Goal: Task Accomplishment & Management: Complete application form

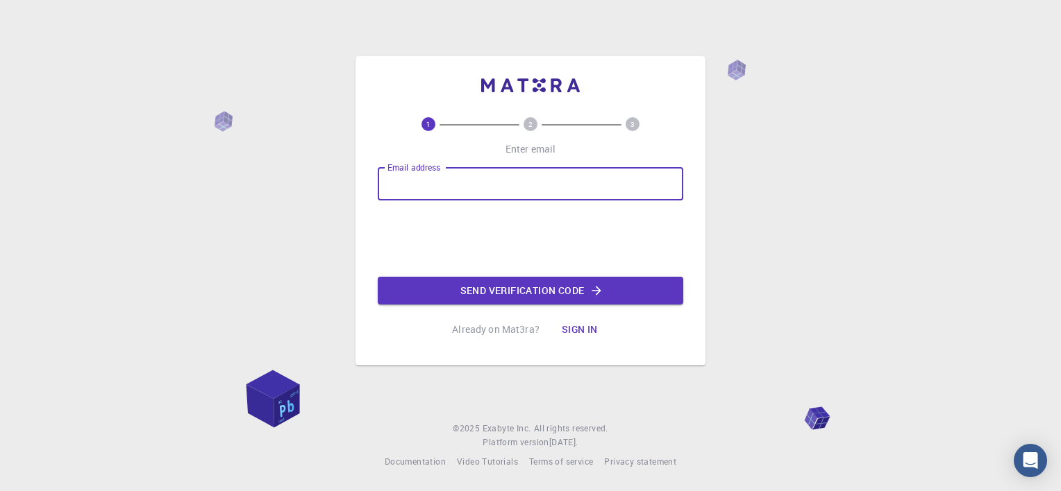
click at [464, 183] on input "Email address" at bounding box center [530, 183] width 305 height 33
click at [418, 192] on input "Email address" at bounding box center [530, 183] width 305 height 33
type input "[EMAIL_ADDRESS][DOMAIN_NAME]"
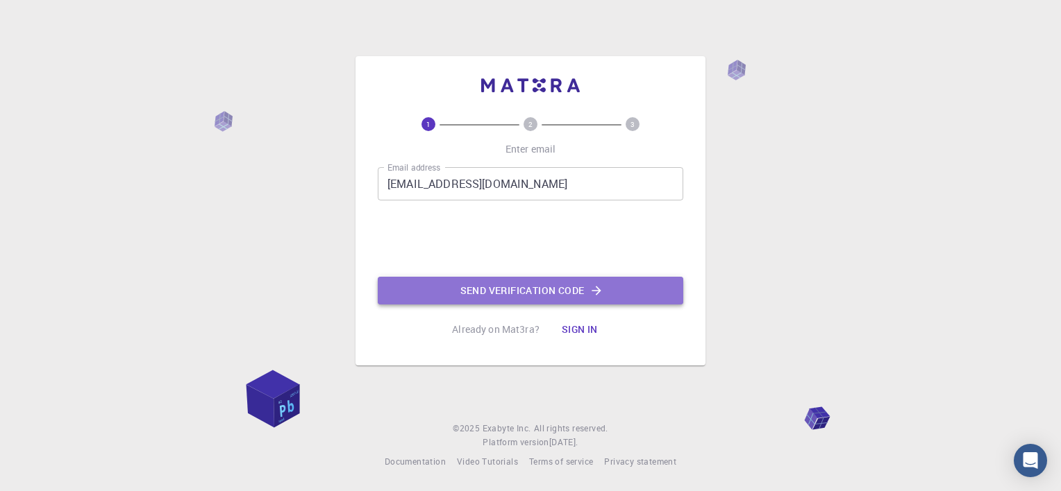
click at [490, 284] on button "Send verification code" at bounding box center [530, 291] width 305 height 28
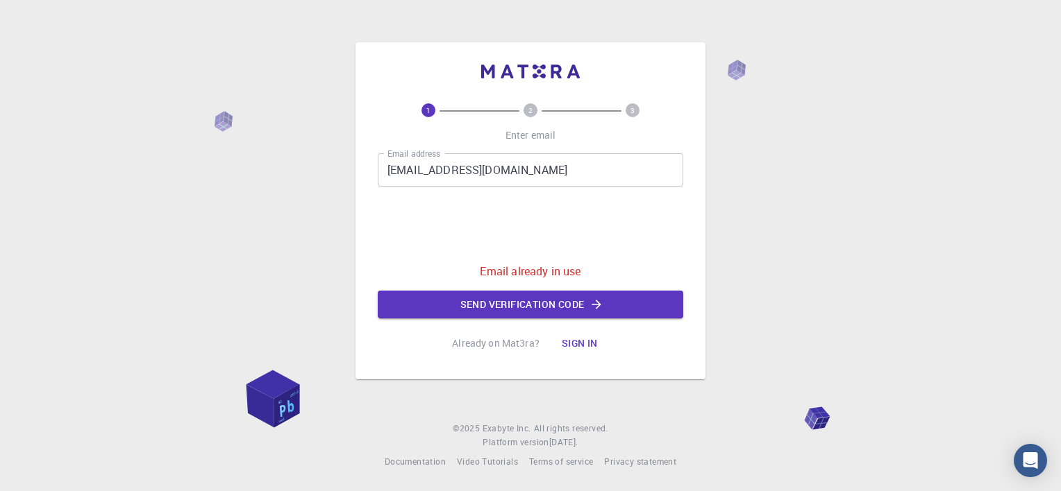
click at [569, 342] on button "Sign in" at bounding box center [579, 344] width 58 height 28
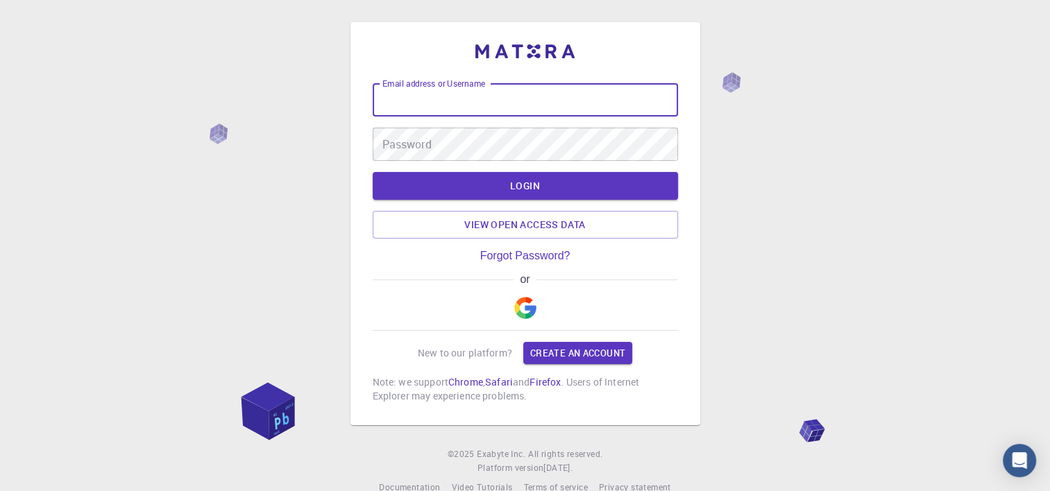
click at [463, 92] on input "Email address or Username" at bounding box center [525, 99] width 305 height 33
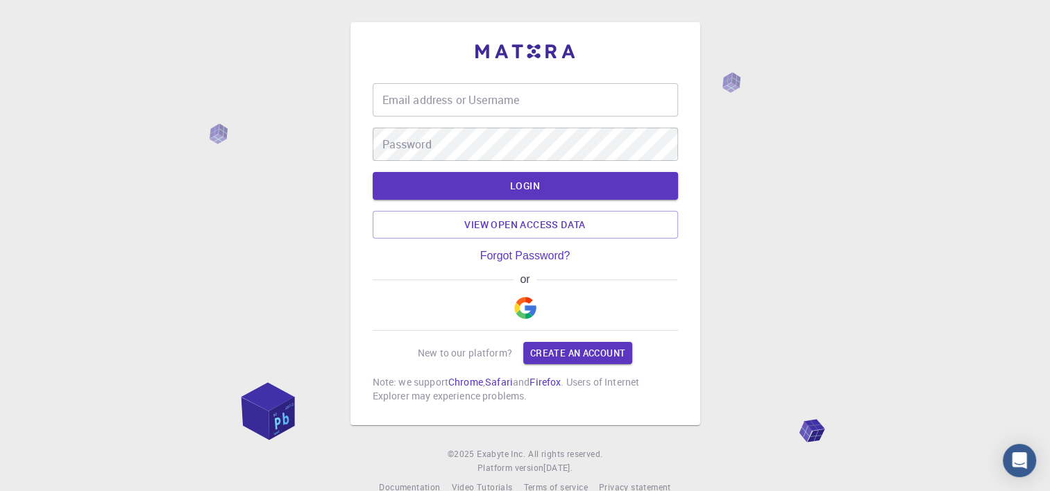
click at [444, 271] on div "Email address or Username Email address or Username Password Password LOGIN Vie…" at bounding box center [525, 243] width 305 height 320
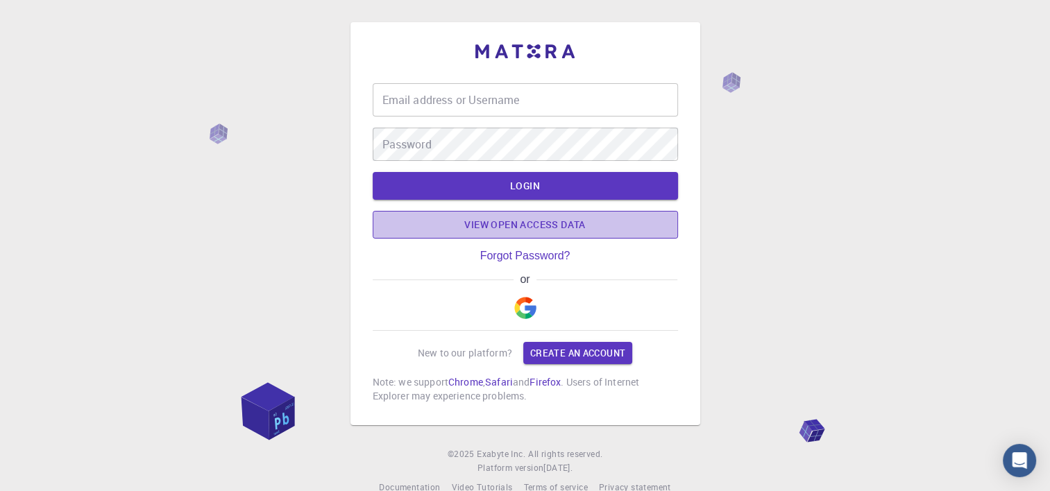
click at [507, 230] on link "View open access data" at bounding box center [525, 225] width 305 height 28
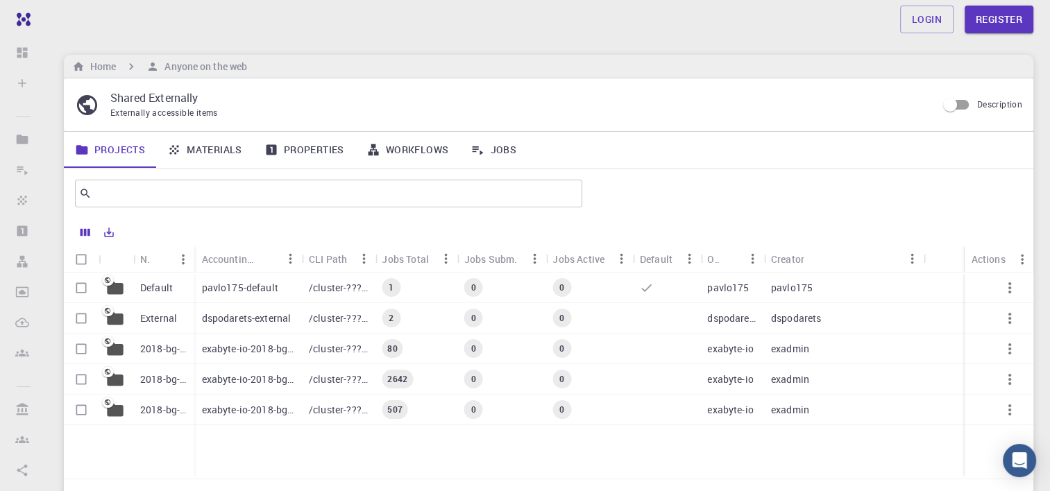
click at [239, 292] on p "pavlo175-default" at bounding box center [239, 288] width 76 height 14
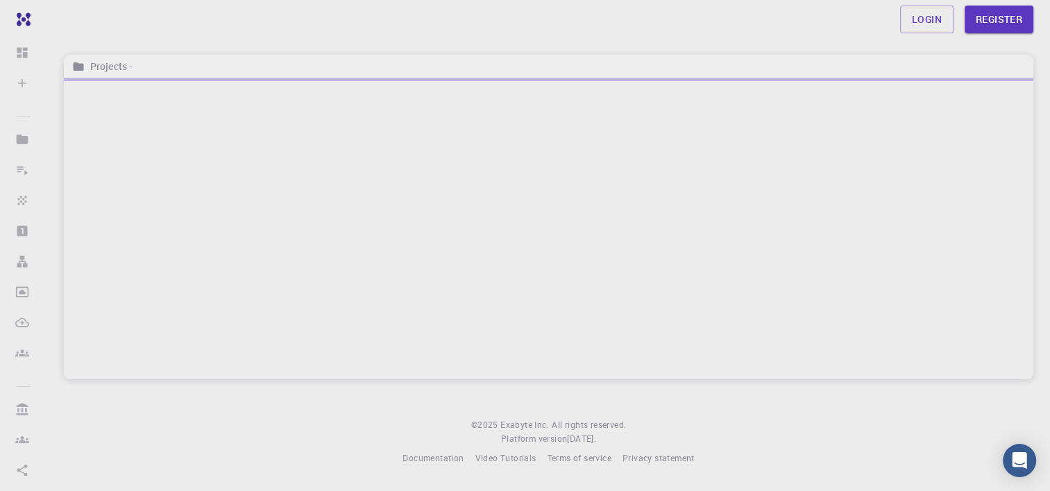
click at [239, 292] on div at bounding box center [549, 228] width 970 height 301
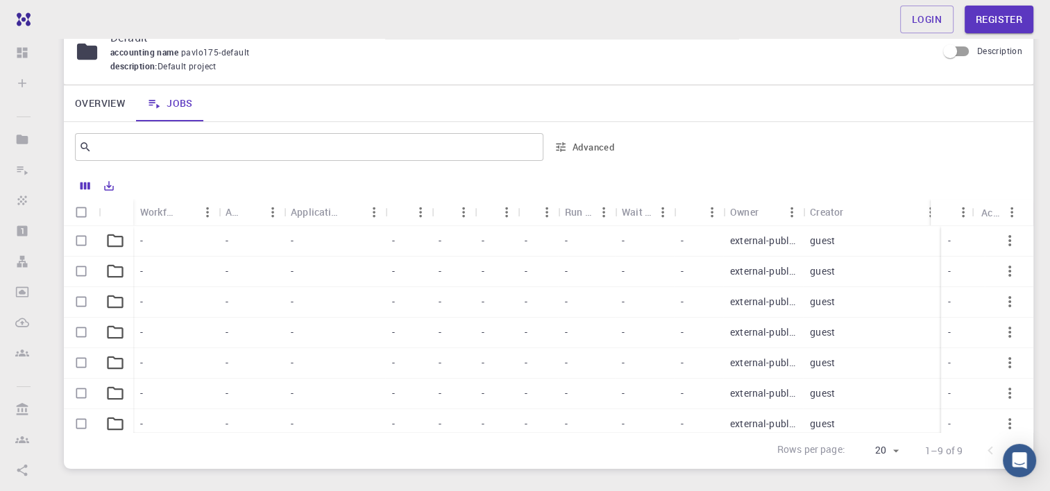
click at [114, 237] on icon at bounding box center [115, 240] width 19 height 19
click at [114, 237] on div at bounding box center [543, 324] width 959 height 196
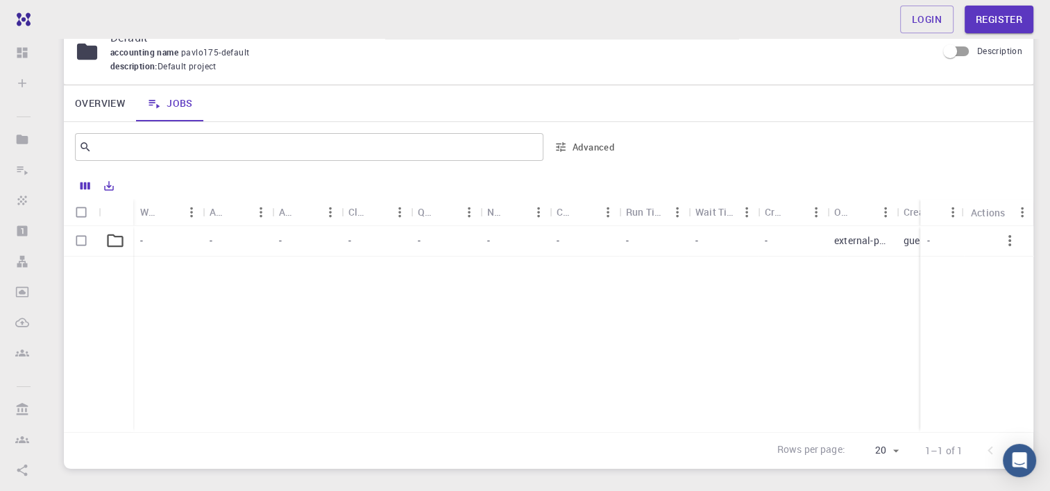
click at [303, 294] on div "- - - - - - - - - - external-public guest -" at bounding box center [606, 329] width 1085 height 206
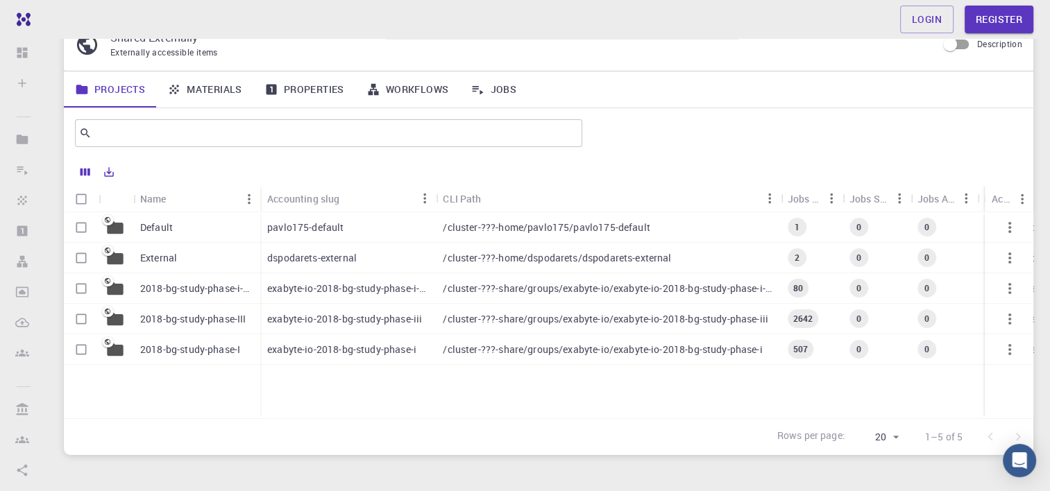
scroll to position [131, 0]
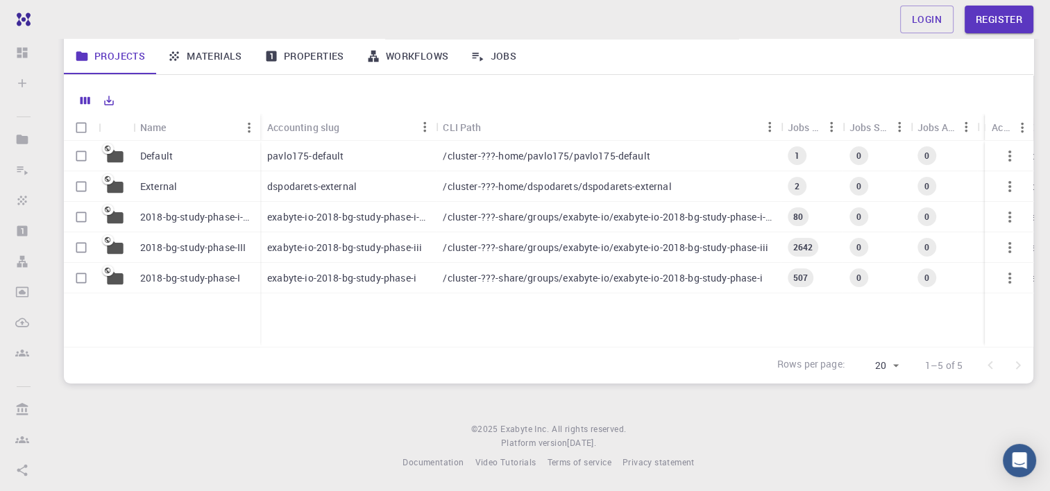
click at [216, 273] on p "2018-bg-study-phase-I" at bounding box center [190, 278] width 100 height 14
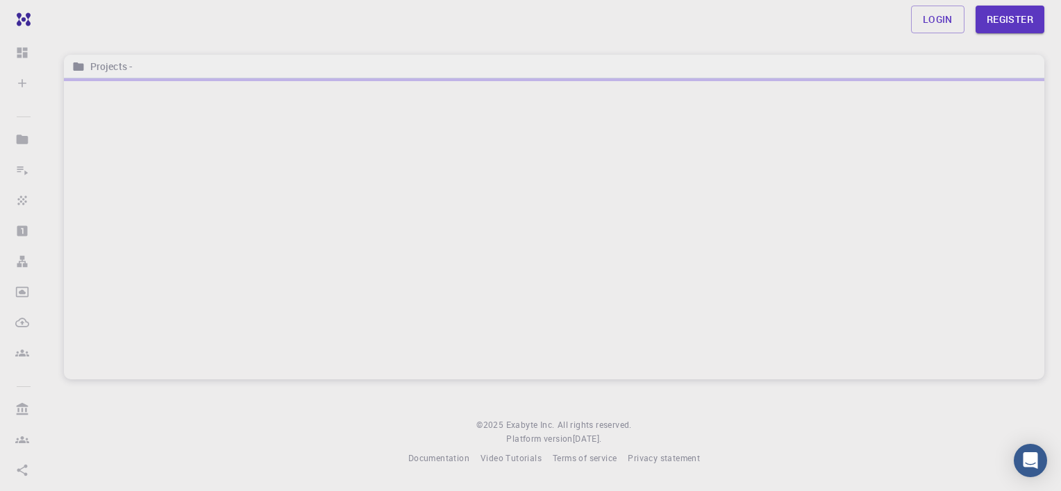
click at [216, 273] on div at bounding box center [554, 228] width 980 height 301
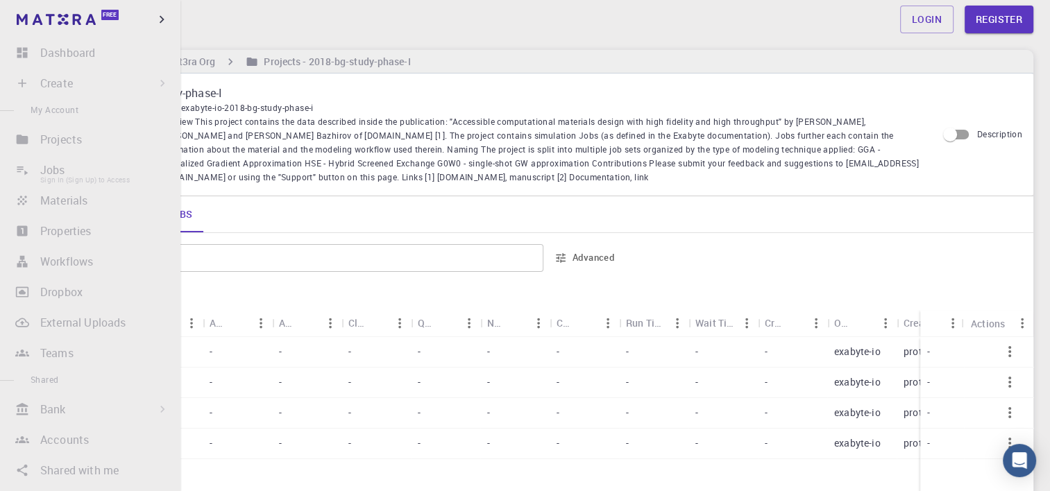
click at [58, 163] on li "Jobs Sign In (Sign Up) to Access" at bounding box center [90, 170] width 180 height 28
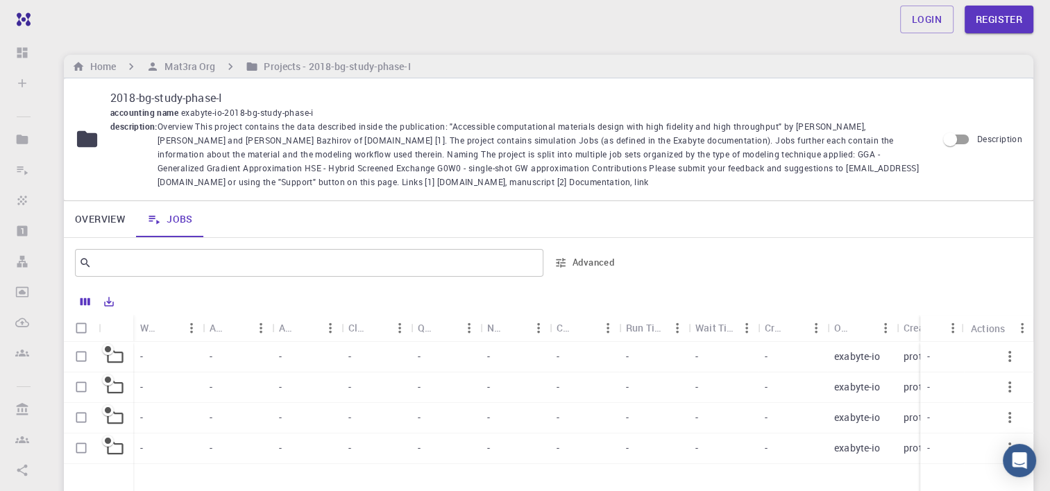
click at [438, 148] on span "Overview This project contains the data described inside the publication: "Acce…" at bounding box center [542, 154] width 768 height 69
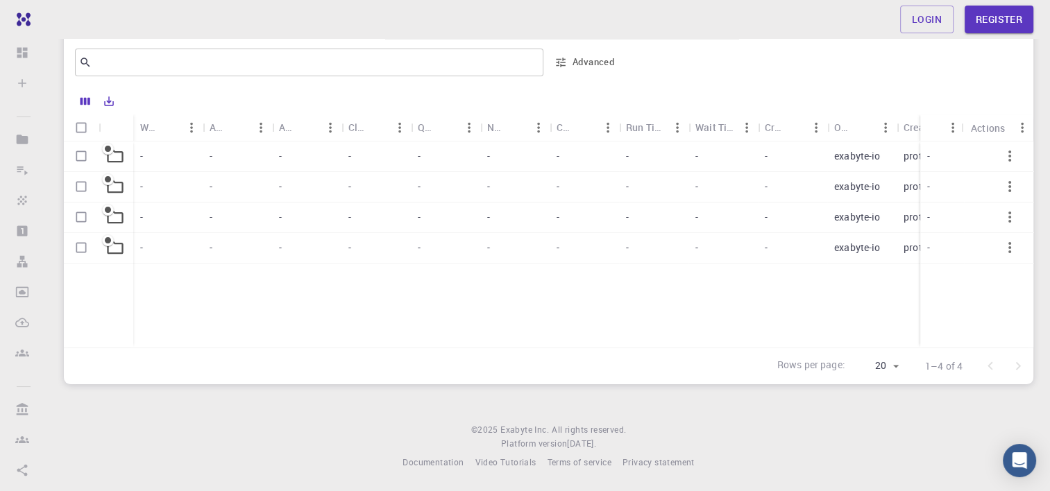
click at [119, 161] on icon at bounding box center [115, 156] width 16 height 13
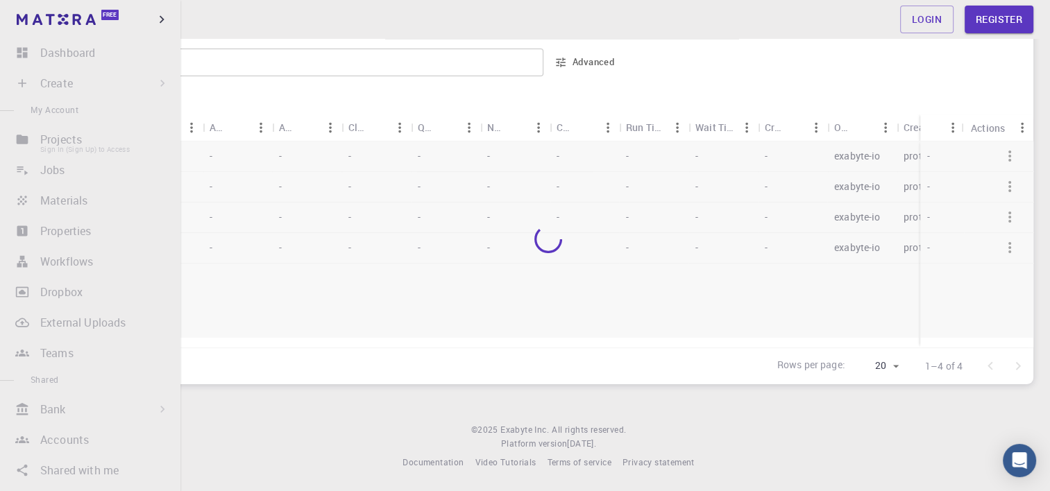
click at [31, 143] on li "Projects Sign In (Sign Up) to Access" at bounding box center [90, 140] width 180 height 28
click at [44, 169] on li "Jobs Sign In (Sign Up) to Access" at bounding box center [90, 170] width 180 height 28
click at [47, 211] on li "Materials Sign In (Sign Up) to Access" at bounding box center [90, 201] width 180 height 28
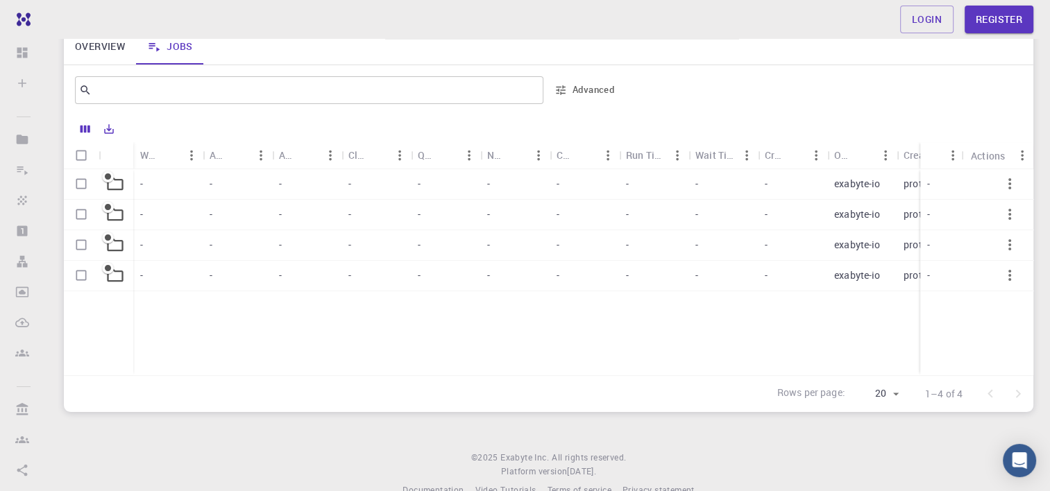
scroll to position [172, 0]
click at [106, 219] on icon at bounding box center [115, 214] width 19 height 19
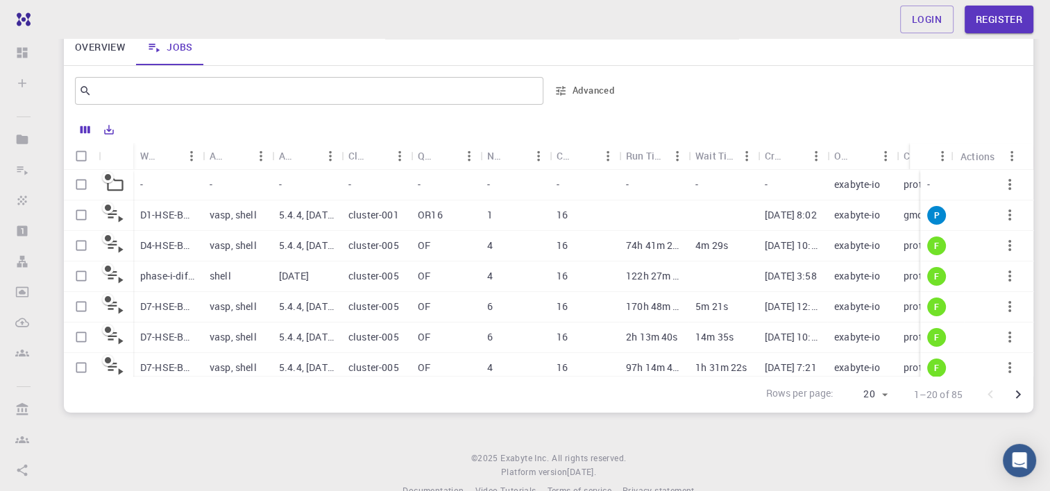
click at [224, 221] on p "vasp, shell" at bounding box center [233, 215] width 47 height 14
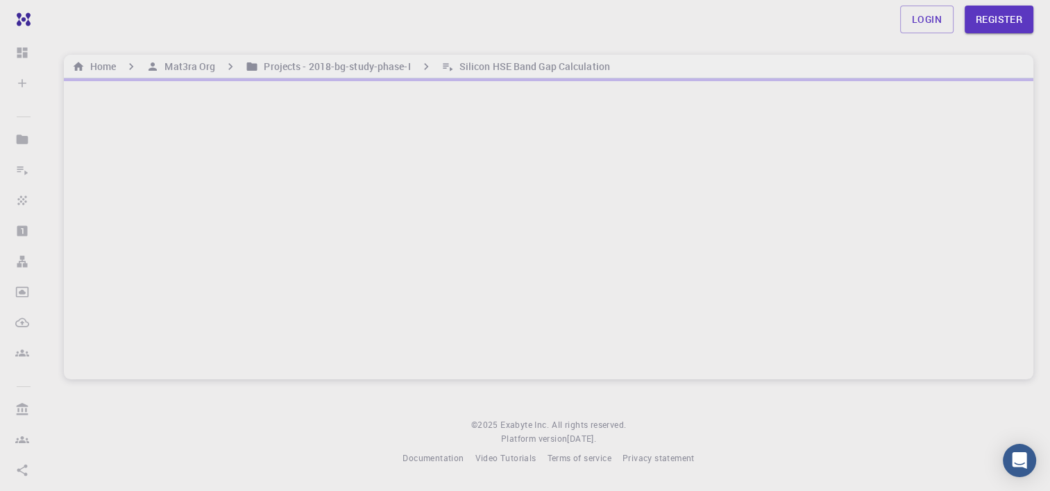
click at [224, 221] on div at bounding box center [549, 228] width 970 height 301
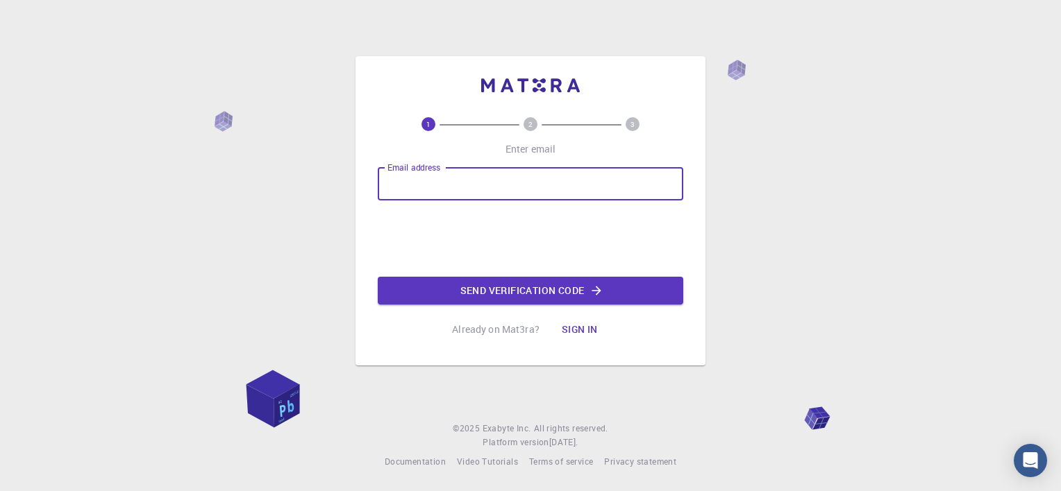
drag, startPoint x: 0, startPoint y: 0, endPoint x: 478, endPoint y: 183, distance: 511.3
click at [478, 183] on input "Email address" at bounding box center [530, 183] width 305 height 33
type input "gurunath.2022@vitstudent.ac.in"
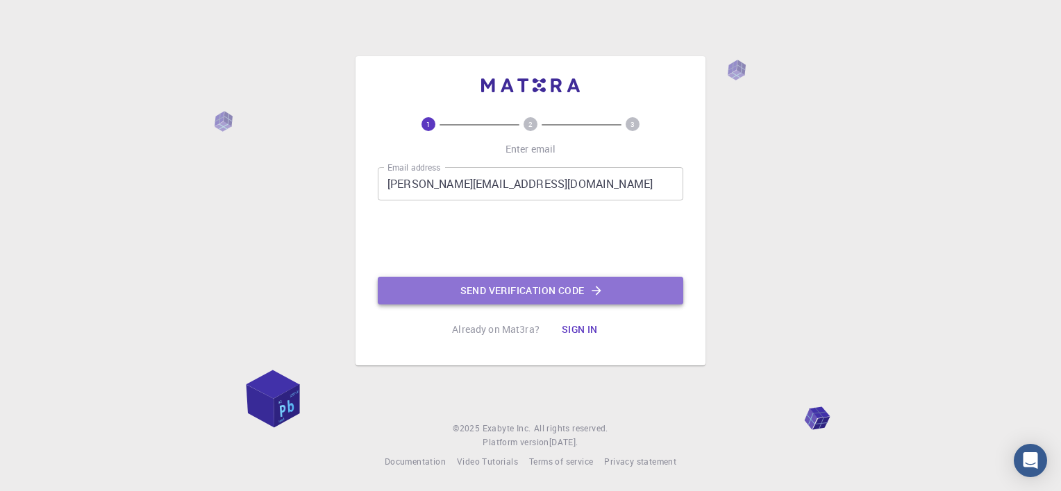
click at [455, 289] on button "Send verification code" at bounding box center [530, 291] width 305 height 28
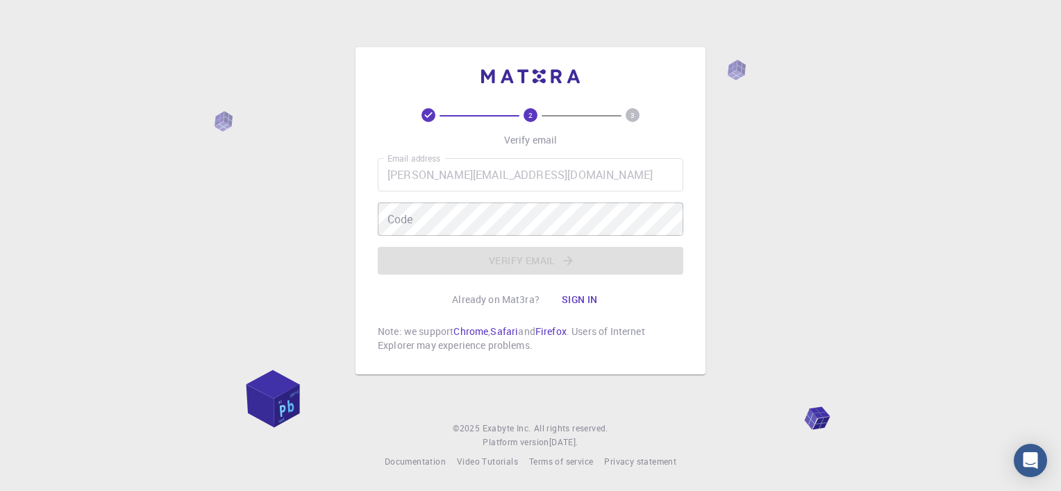
click at [854, 316] on div "2 3 Verify email Email address gurunath.2022@vitstudent.ac.in Email address Cod…" at bounding box center [530, 245] width 1061 height 491
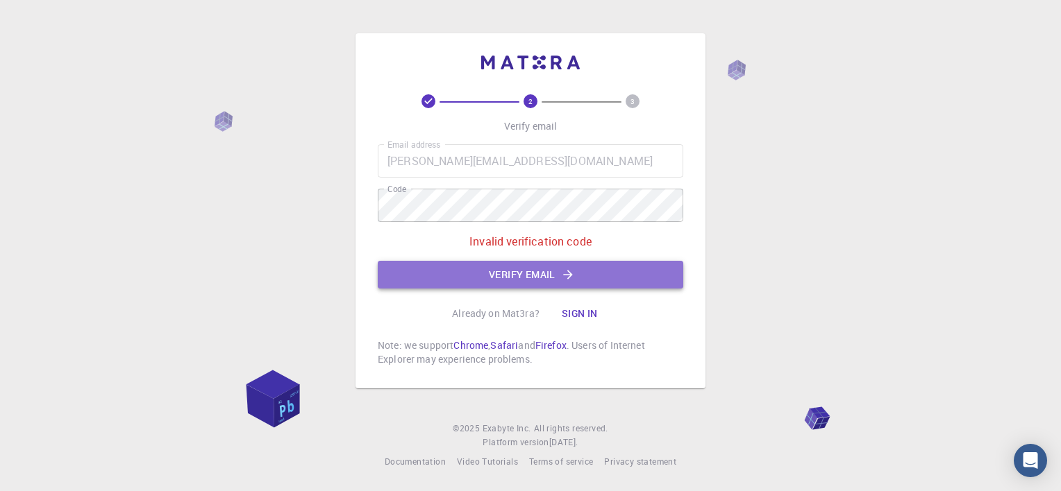
click at [580, 276] on button "Verify email" at bounding box center [530, 275] width 305 height 28
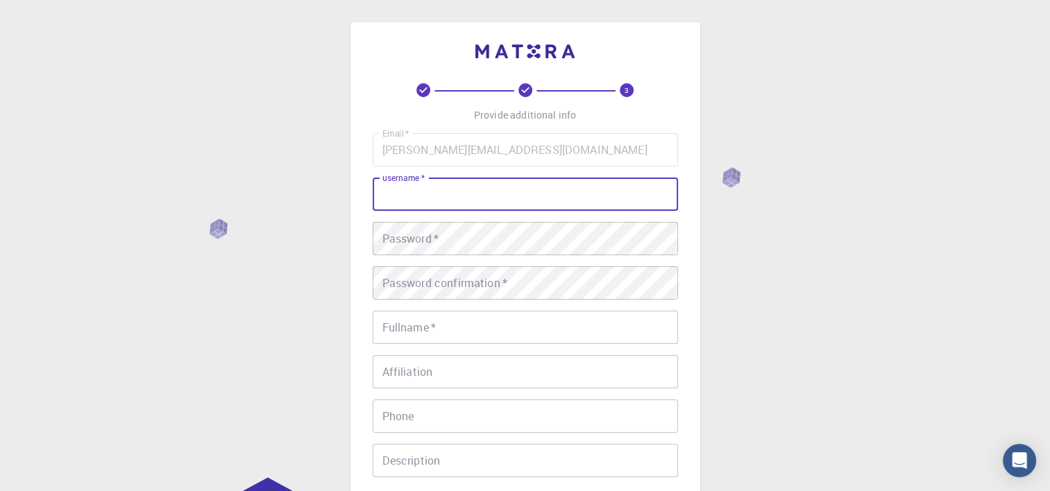
click at [505, 187] on input "username   *" at bounding box center [525, 194] width 305 height 33
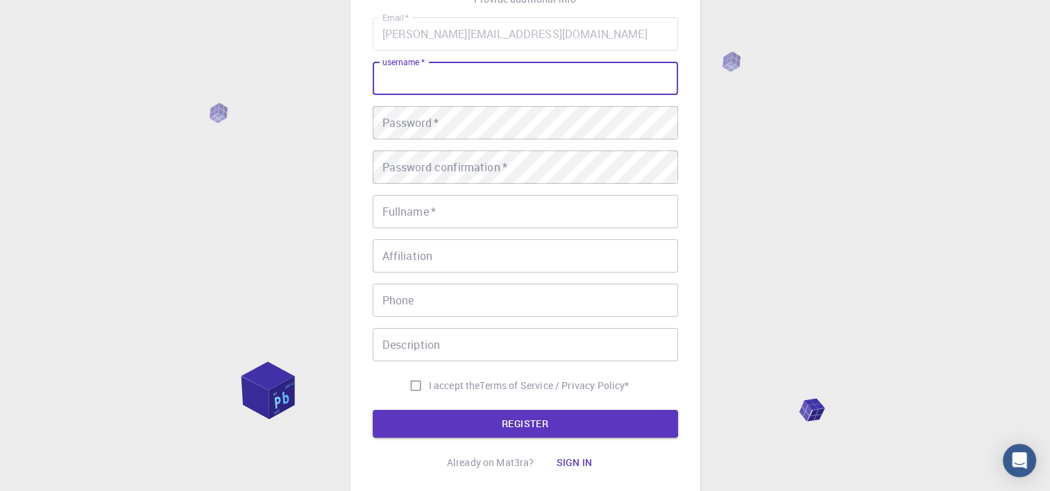
scroll to position [114, 0]
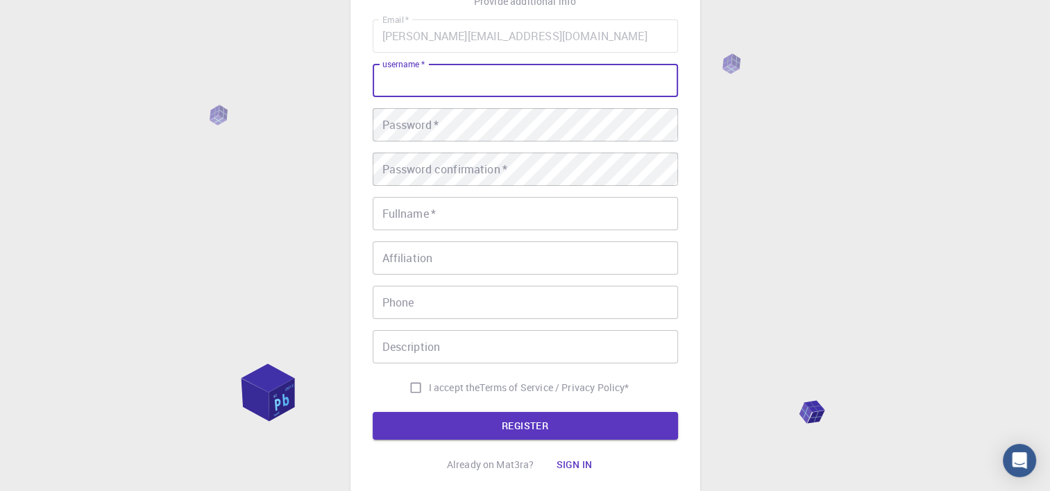
type input "g"
type input "Guru"
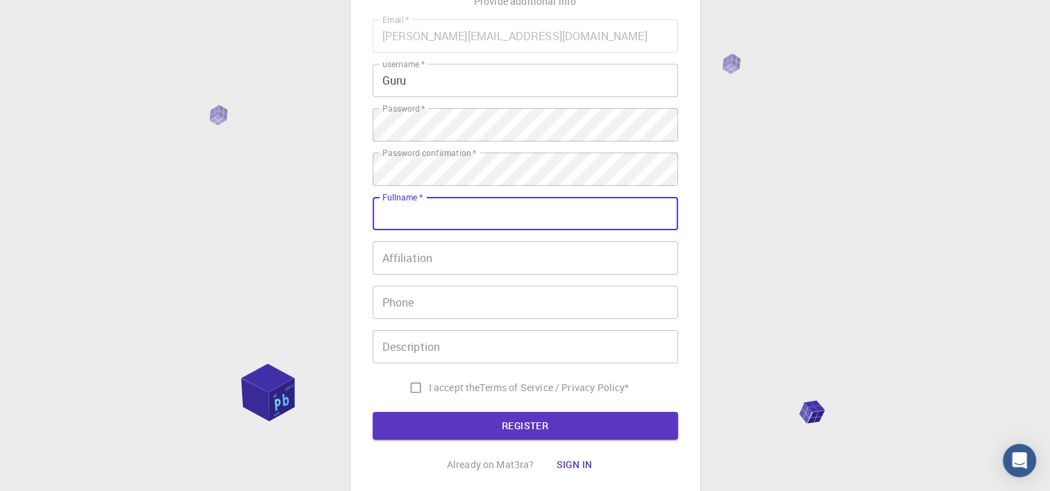
click at [455, 215] on input "Fullname   *" at bounding box center [525, 213] width 305 height 33
type input "Gurunath Nandkumar"
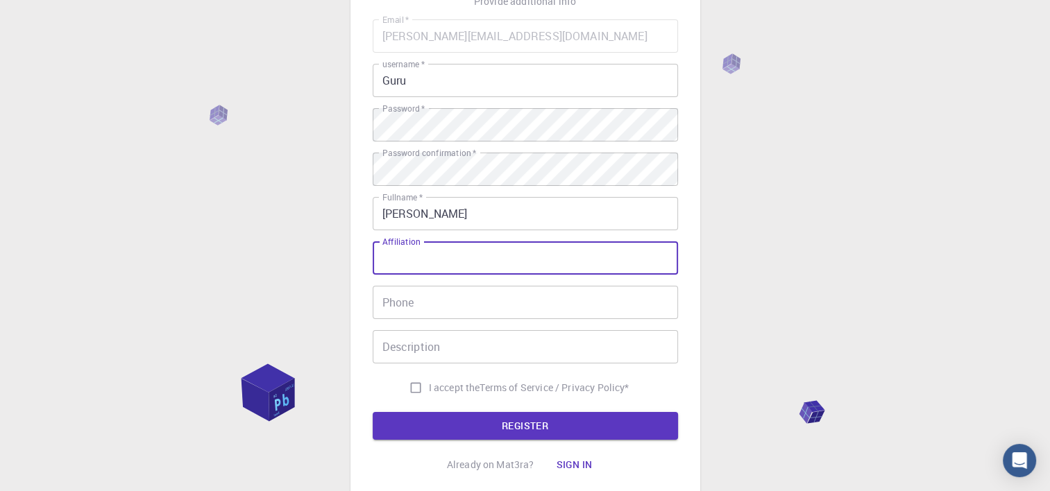
click at [455, 252] on input "Affiliation" at bounding box center [525, 258] width 305 height 33
type input "VIT, Vellore"
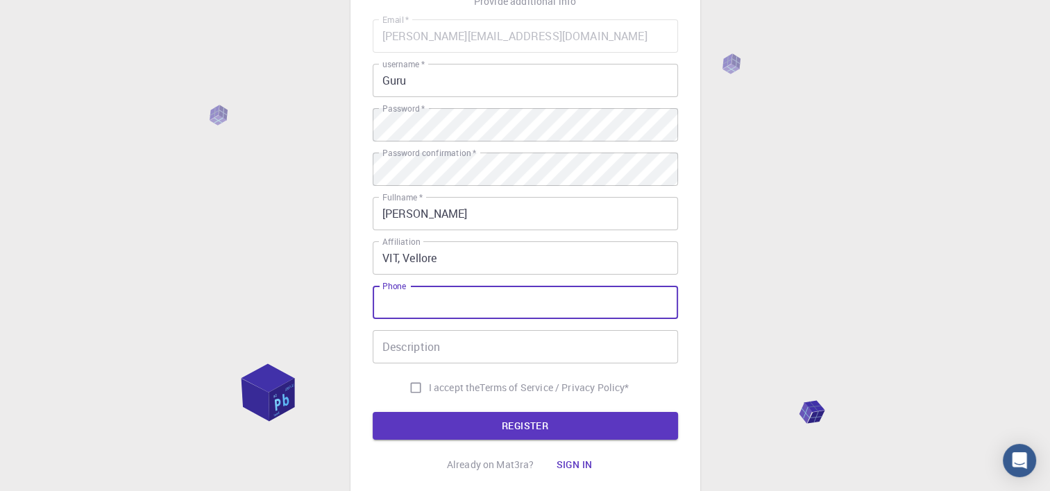
click at [456, 297] on input "Phone" at bounding box center [525, 302] width 305 height 33
type input "7760631033"
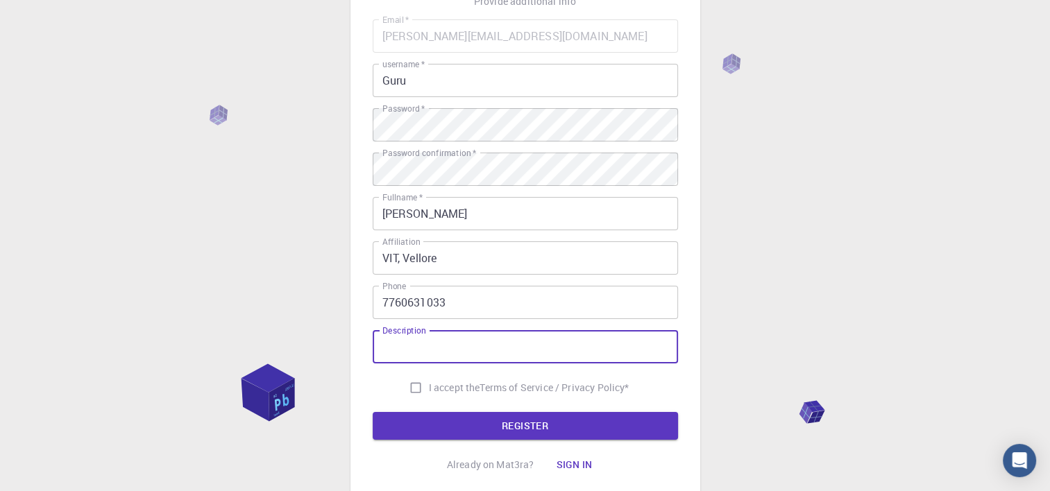
click at [466, 349] on input "Description" at bounding box center [525, 346] width 305 height 33
click at [408, 389] on input "I accept the Terms of Service / Privacy Policy *" at bounding box center [416, 388] width 26 height 26
checkbox input "true"
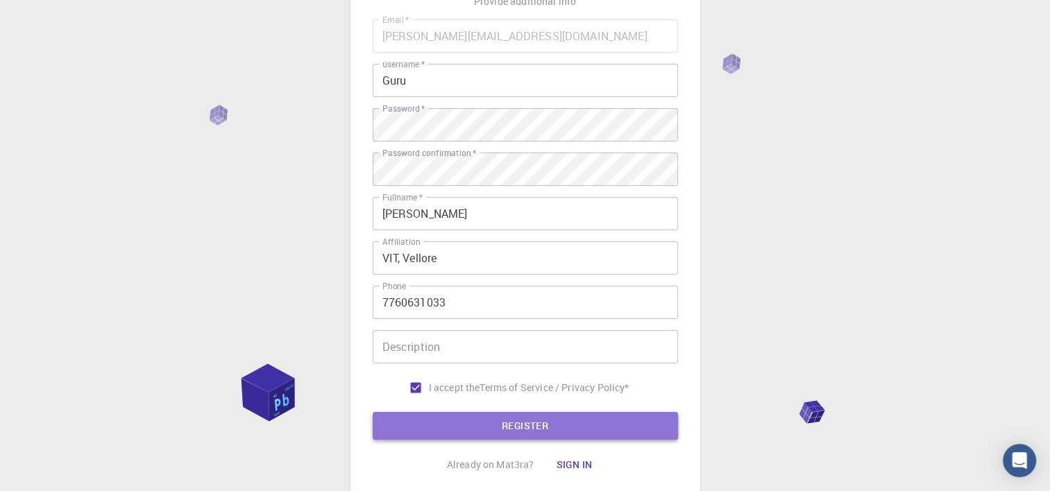
click at [428, 423] on button "REGISTER" at bounding box center [525, 426] width 305 height 28
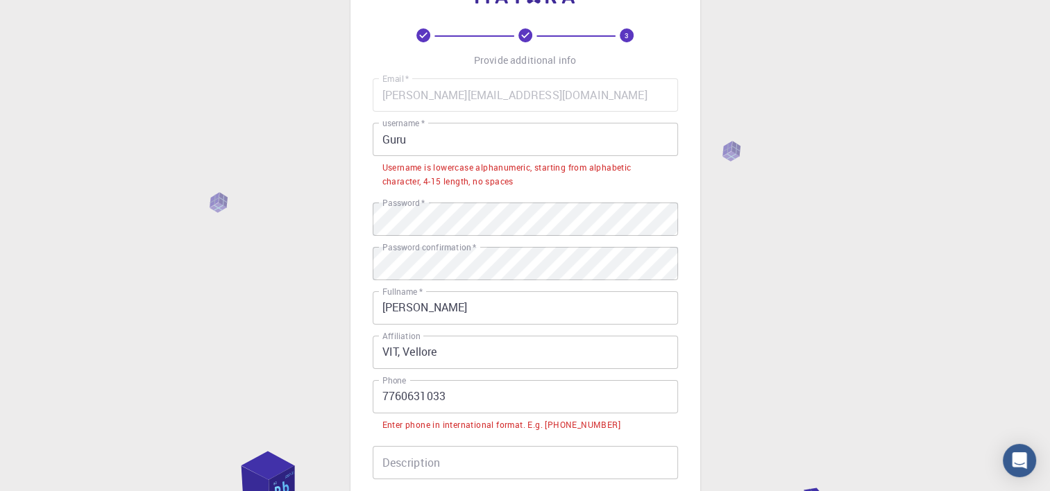
scroll to position [38, 0]
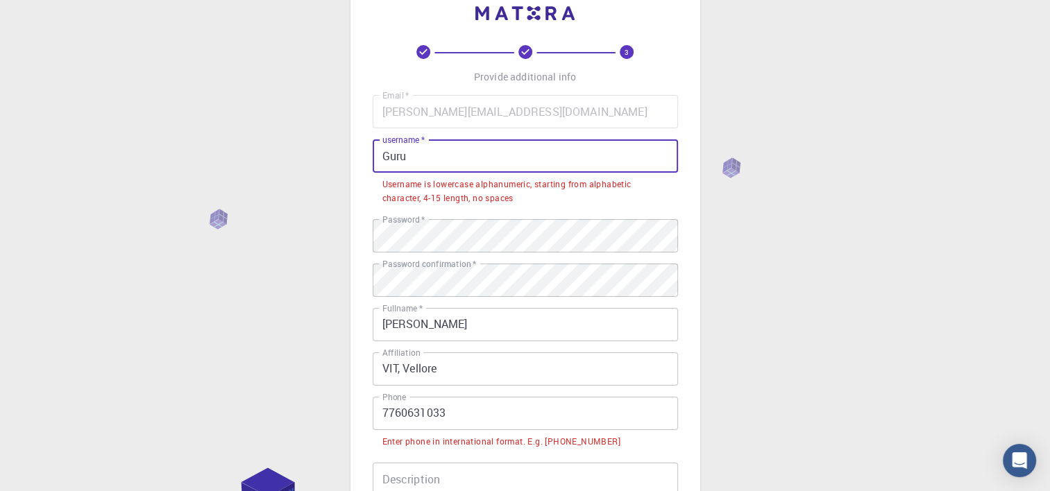
click at [423, 166] on input "Guru" at bounding box center [525, 156] width 305 height 33
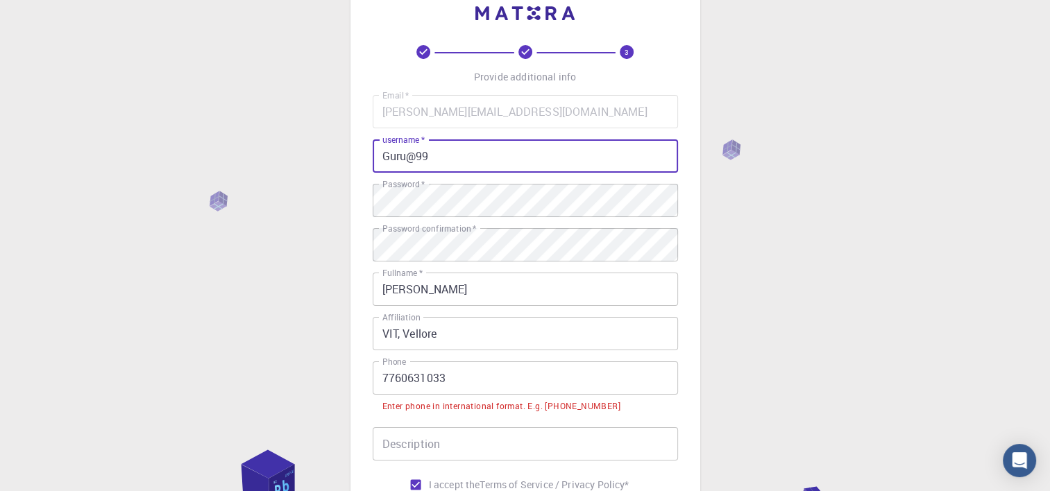
type input "Guru@99"
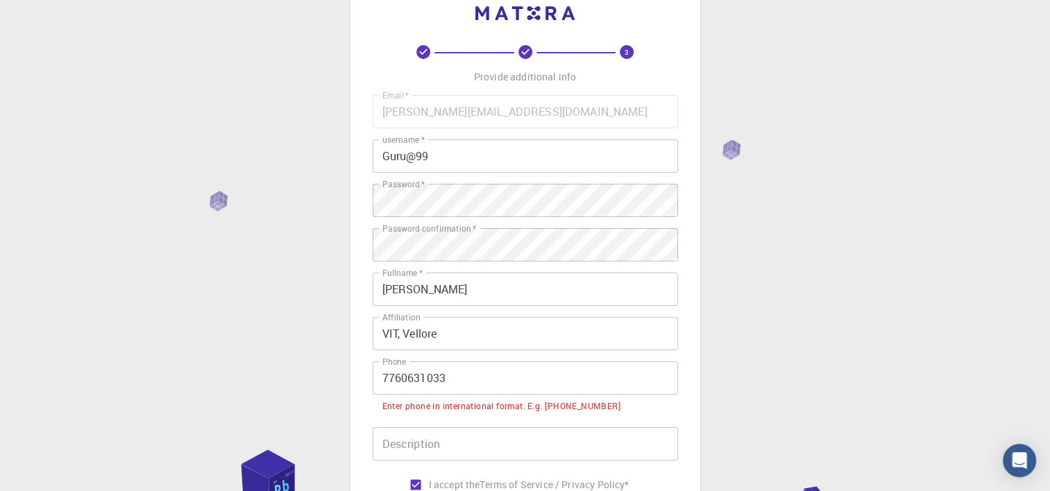
click at [332, 244] on div "3 Provide additional info Email   * gurunath.2022@vitstudent.ac.in Email   * us…" at bounding box center [525, 326] width 1050 height 728
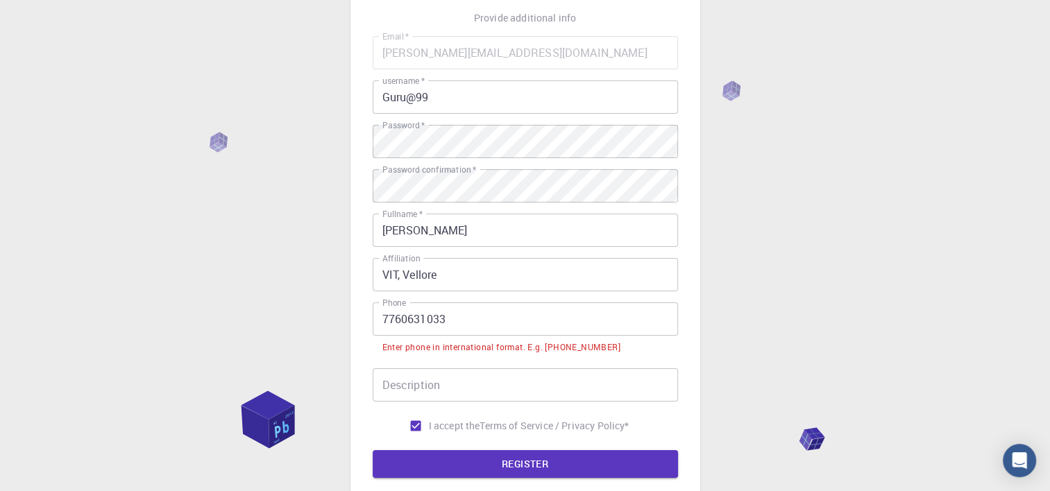
scroll to position [110, 0]
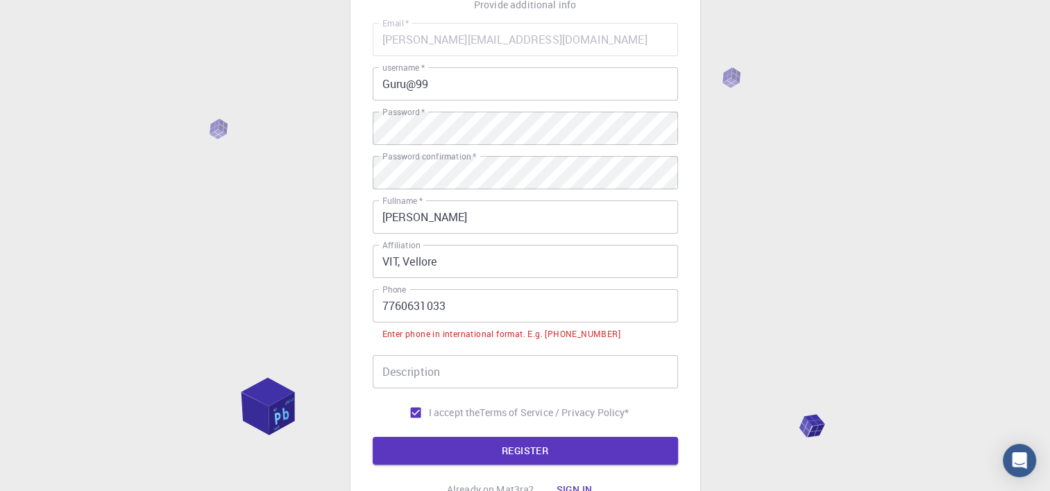
click at [384, 304] on input "7760631033" at bounding box center [525, 305] width 305 height 33
type input "+917760631033"
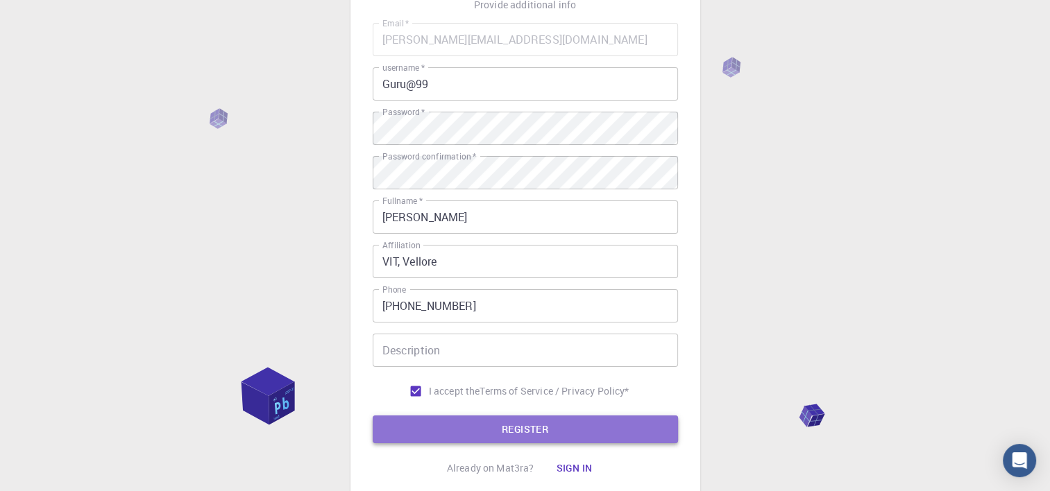
click at [485, 432] on button "REGISTER" at bounding box center [525, 430] width 305 height 28
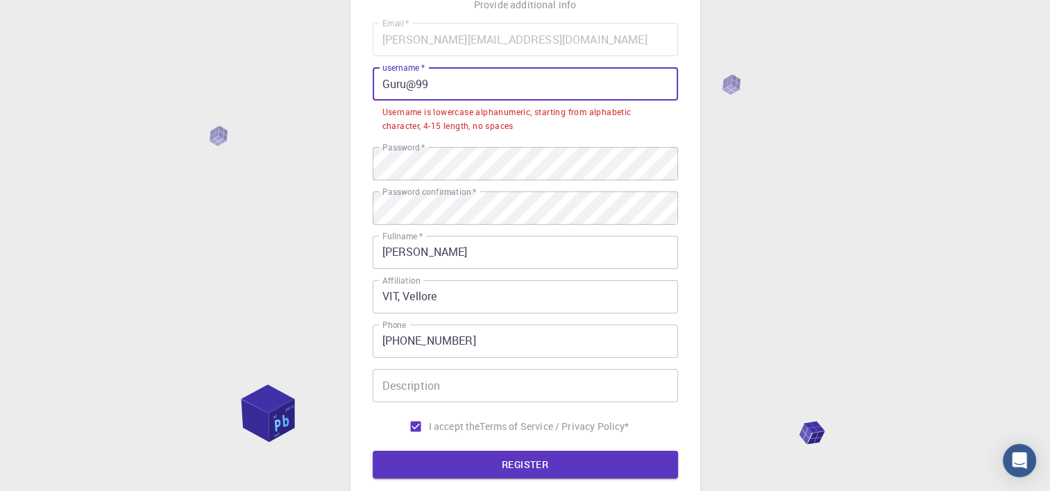
click at [380, 83] on input "Guru@99" at bounding box center [525, 83] width 305 height 33
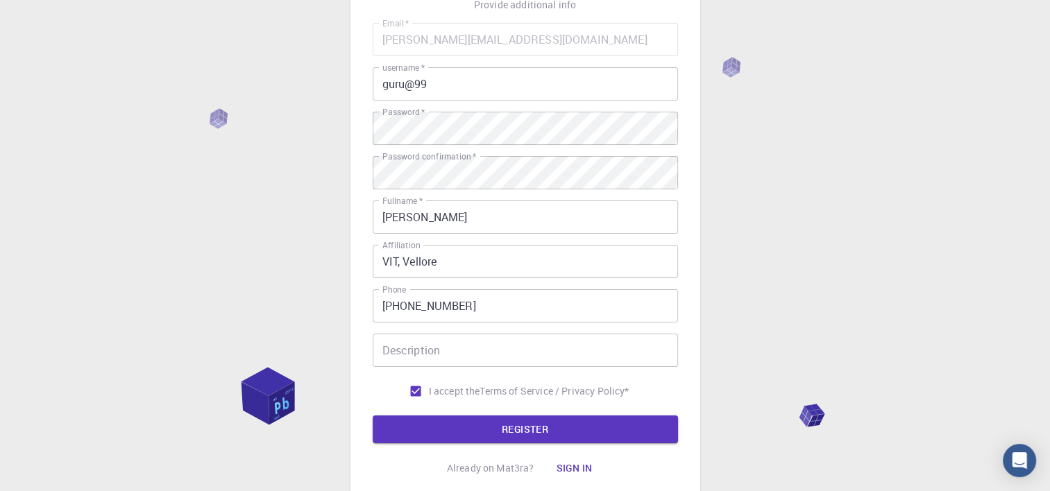
click at [746, 275] on div "3 Provide additional info Email   * gurunath.2022@vitstudent.ac.in Email   * us…" at bounding box center [525, 243] width 1050 height 707
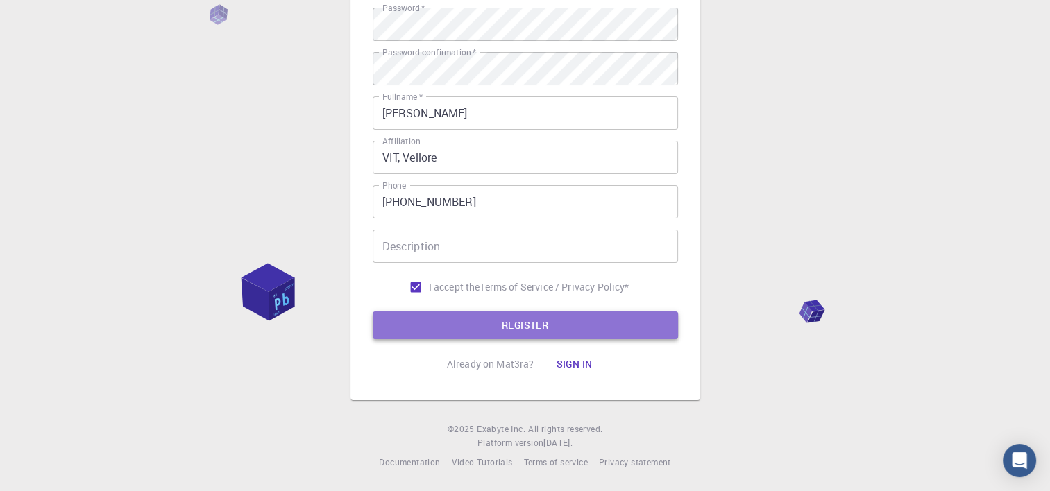
click at [545, 328] on button "REGISTER" at bounding box center [525, 326] width 305 height 28
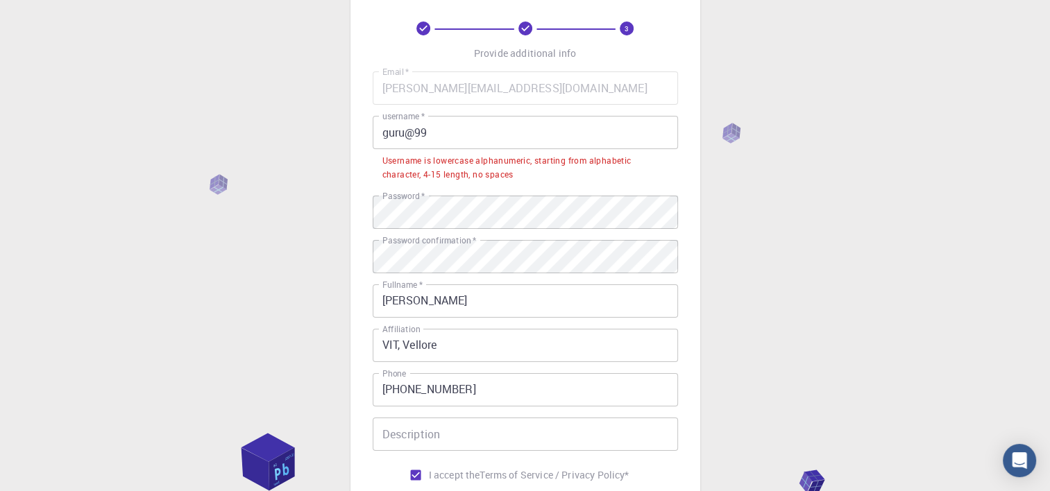
scroll to position [61, 0]
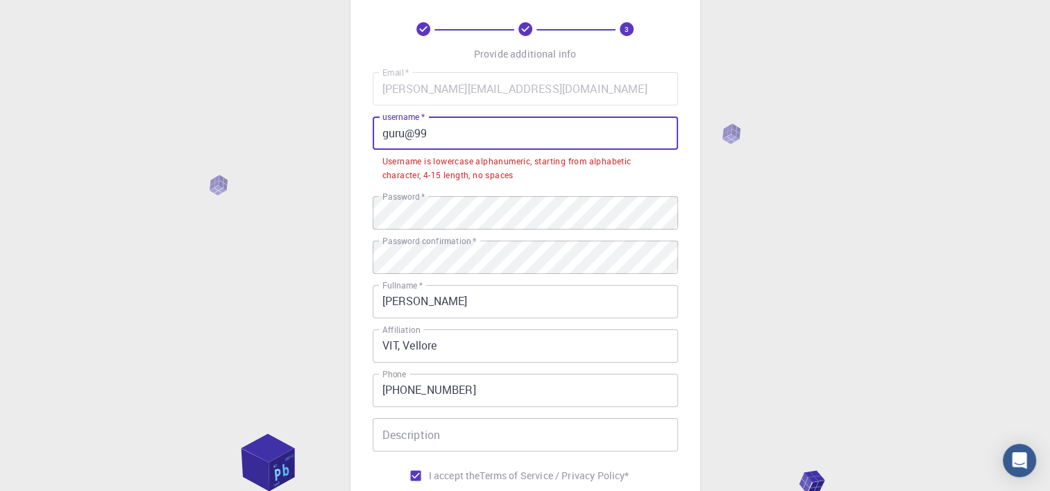
click at [414, 139] on input "guru@99" at bounding box center [525, 133] width 305 height 33
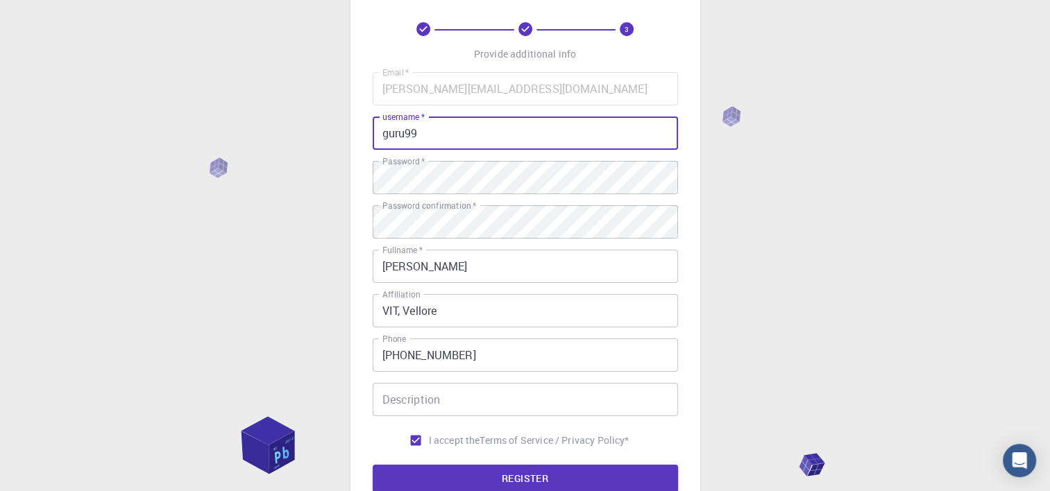
scroll to position [214, 0]
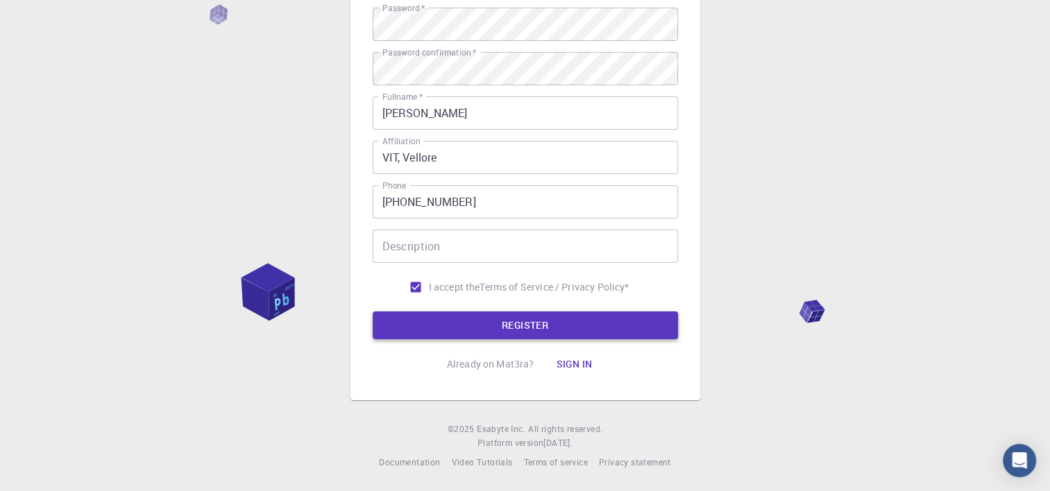
type input "guru99"
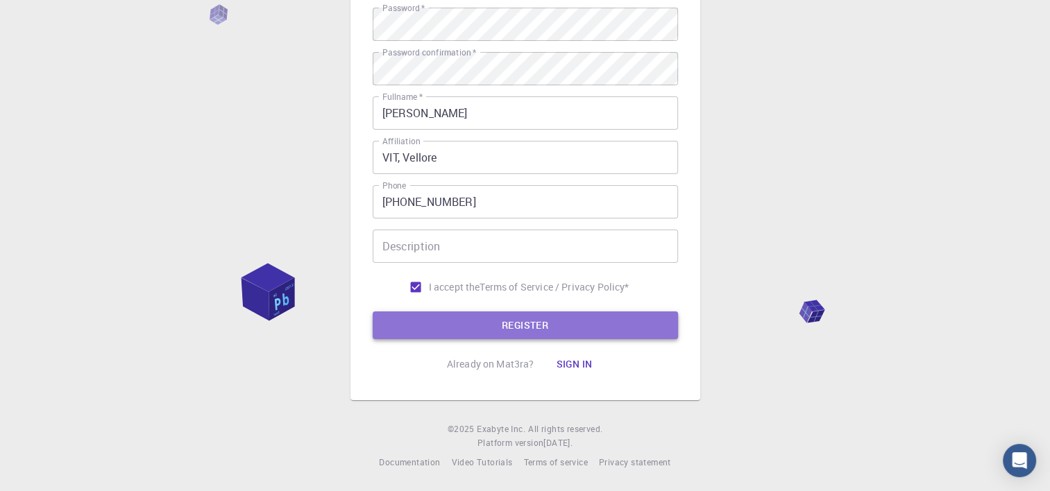
click at [475, 317] on button "REGISTER" at bounding box center [525, 326] width 305 height 28
click at [453, 326] on button "REGISTER" at bounding box center [525, 326] width 305 height 28
